Goal: Task Accomplishment & Management: Use online tool/utility

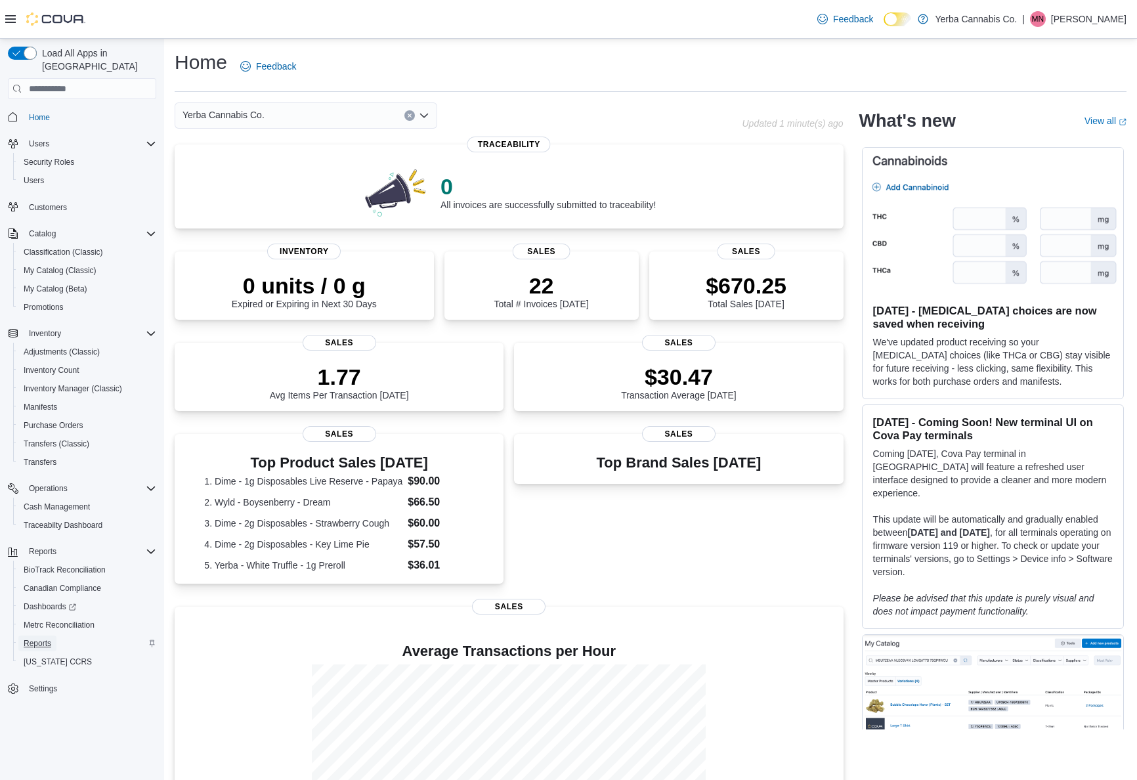
click at [49, 638] on span "Reports" at bounding box center [38, 643] width 28 height 11
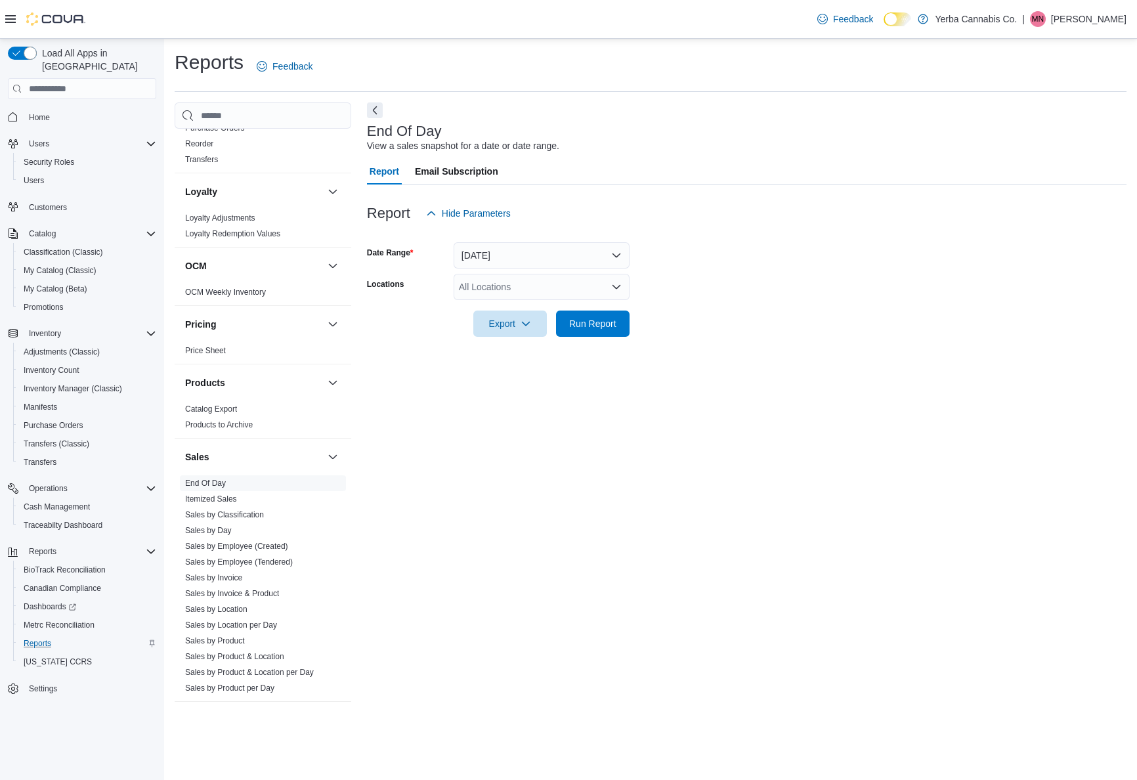
scroll to position [798, 0]
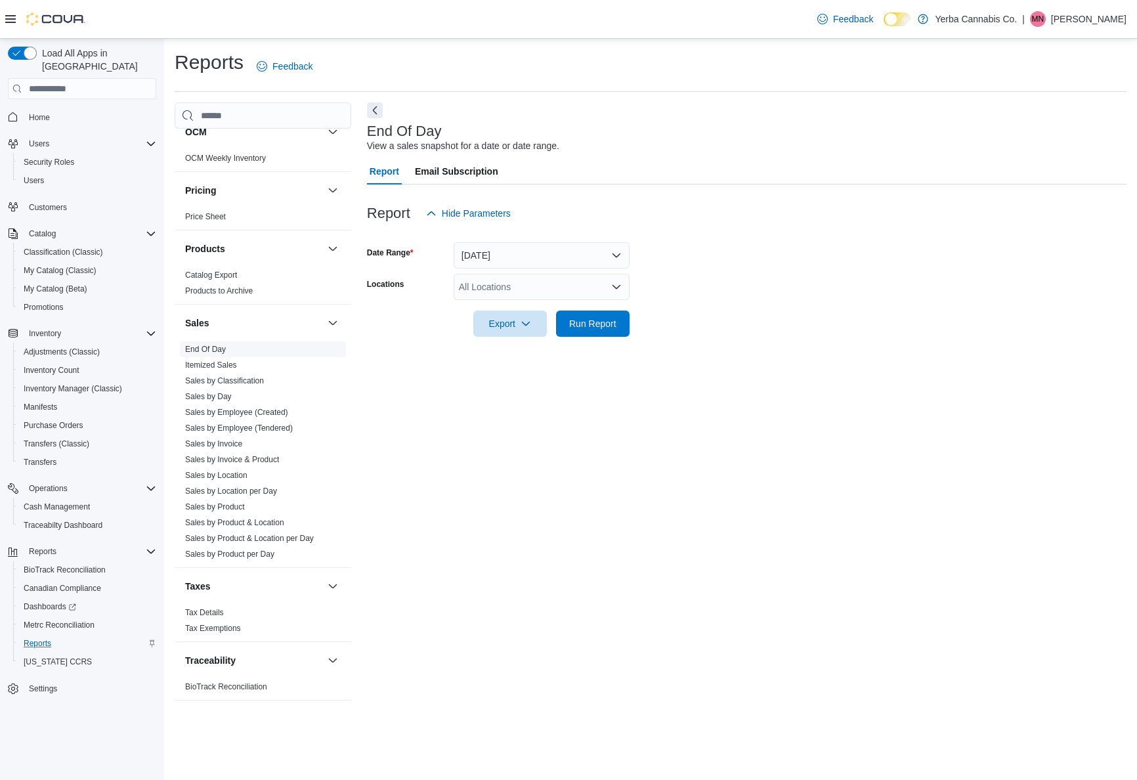
click at [223, 356] on span "End Of Day" at bounding box center [263, 349] width 166 height 16
click at [220, 352] on link "End Of Day" at bounding box center [205, 349] width 41 height 9
click at [598, 311] on span "Run Report" at bounding box center [593, 323] width 58 height 26
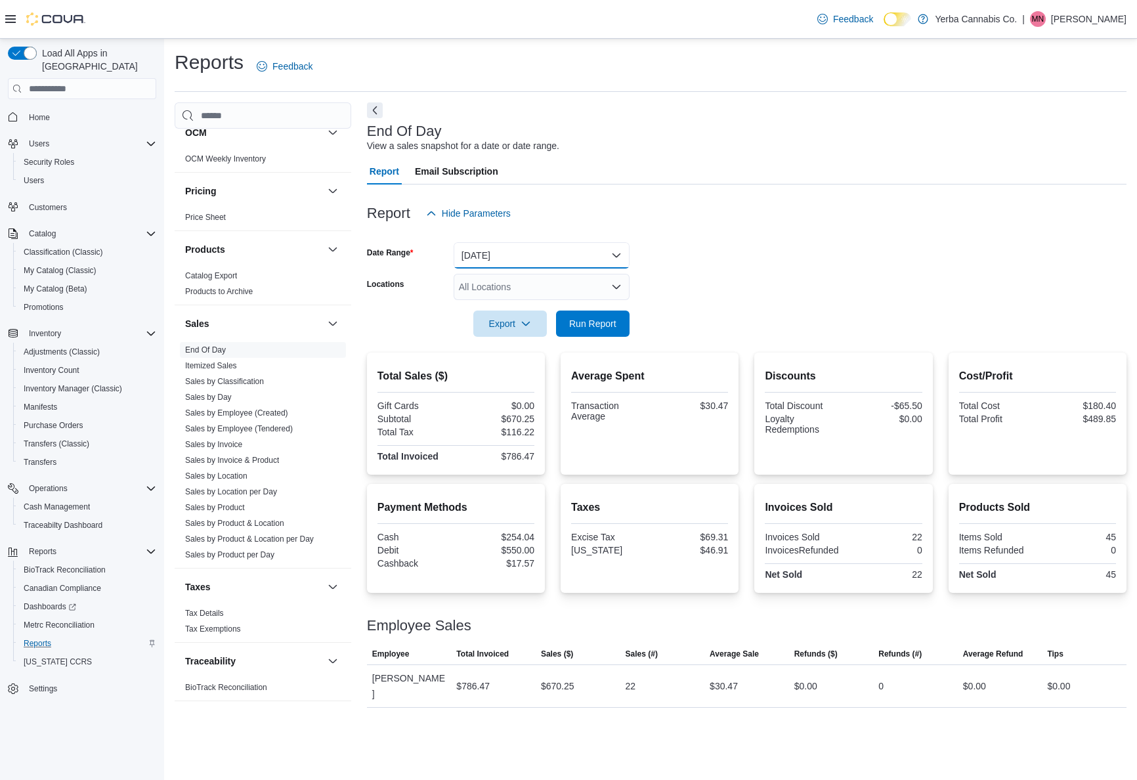
click at [548, 262] on button "[DATE]" at bounding box center [542, 255] width 176 height 26
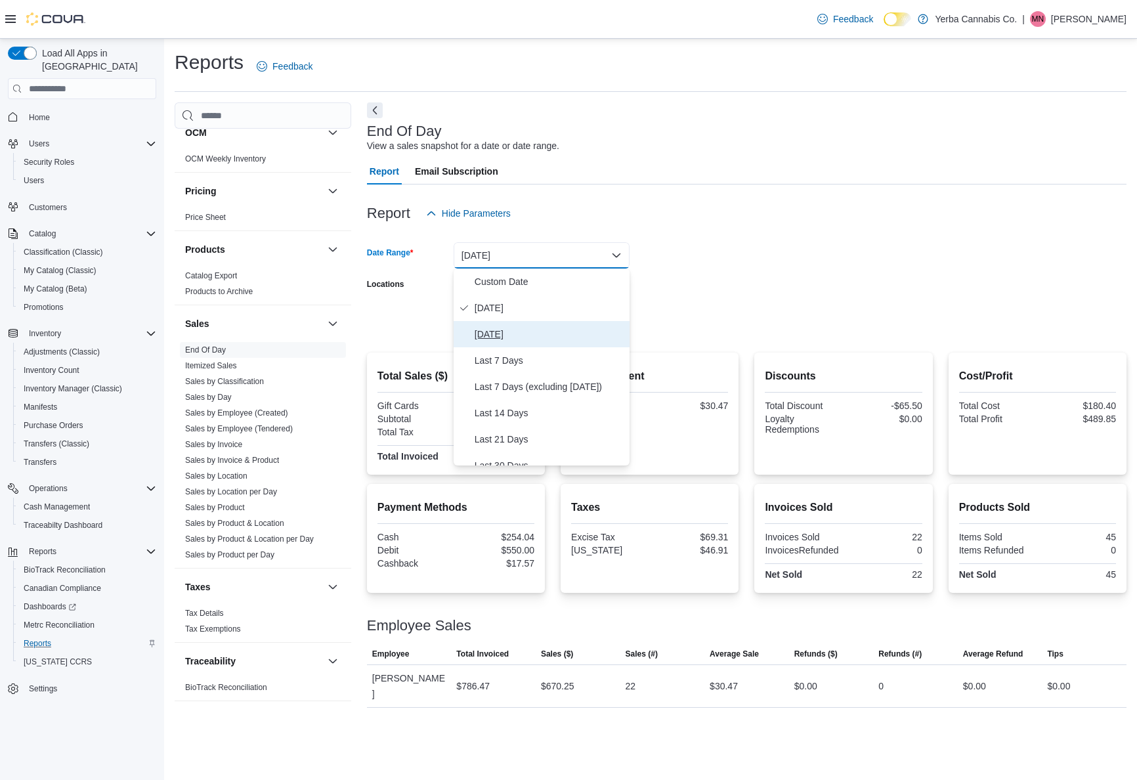
click at [522, 332] on span "[DATE]" at bounding box center [550, 334] width 150 height 16
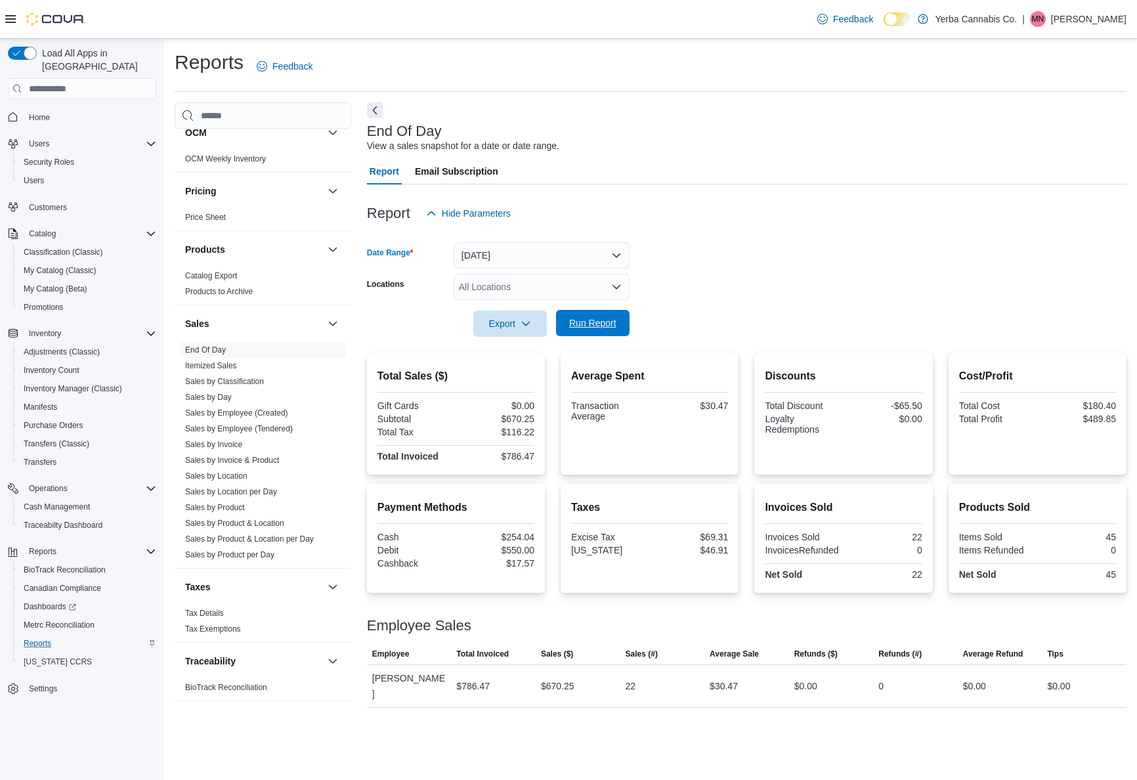
click at [584, 320] on span "Run Report" at bounding box center [592, 322] width 47 height 13
